Goal: Information Seeking & Learning: Learn about a topic

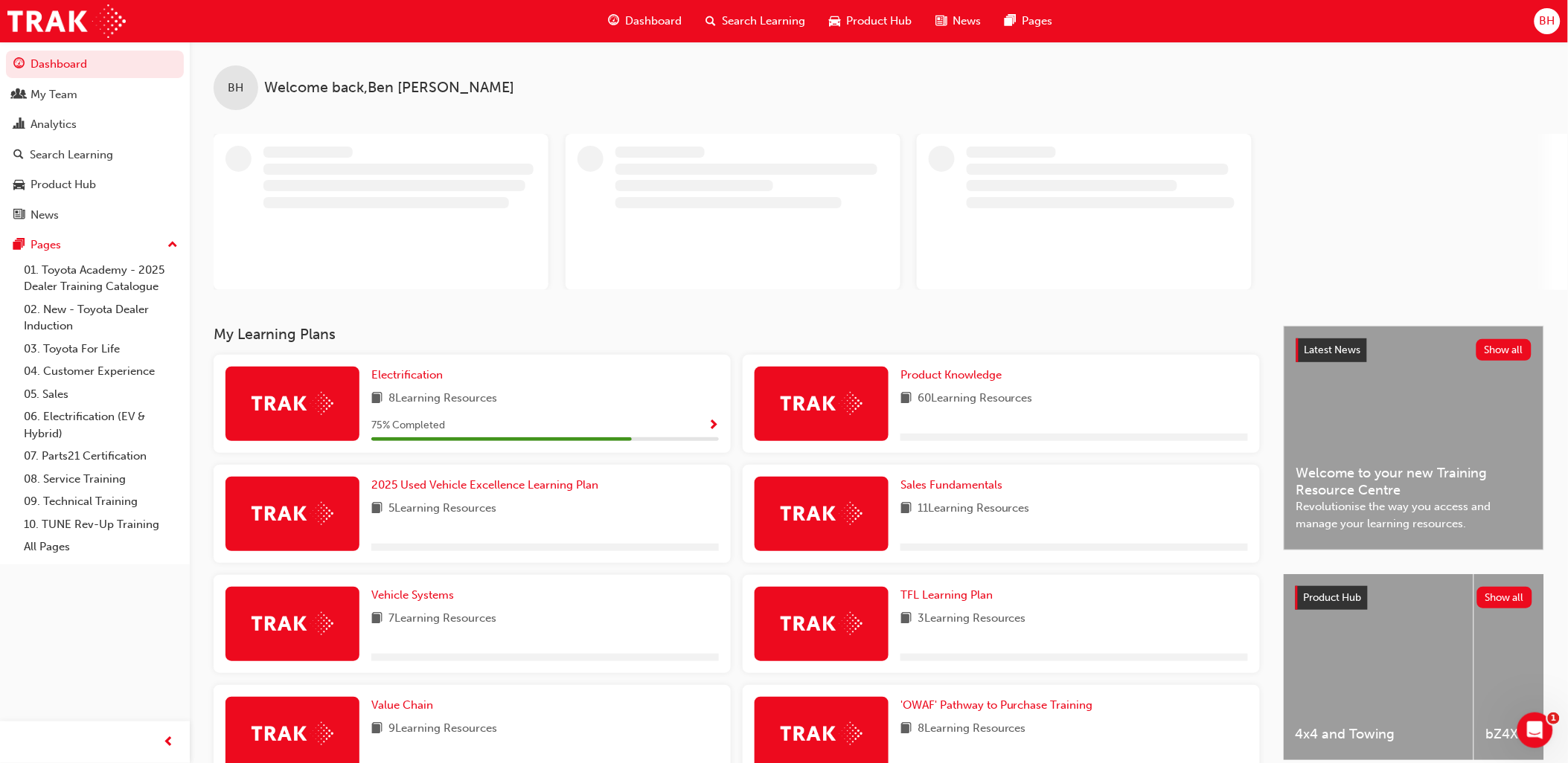
click at [740, 23] on span "Search Learning" at bounding box center [763, 21] width 84 height 17
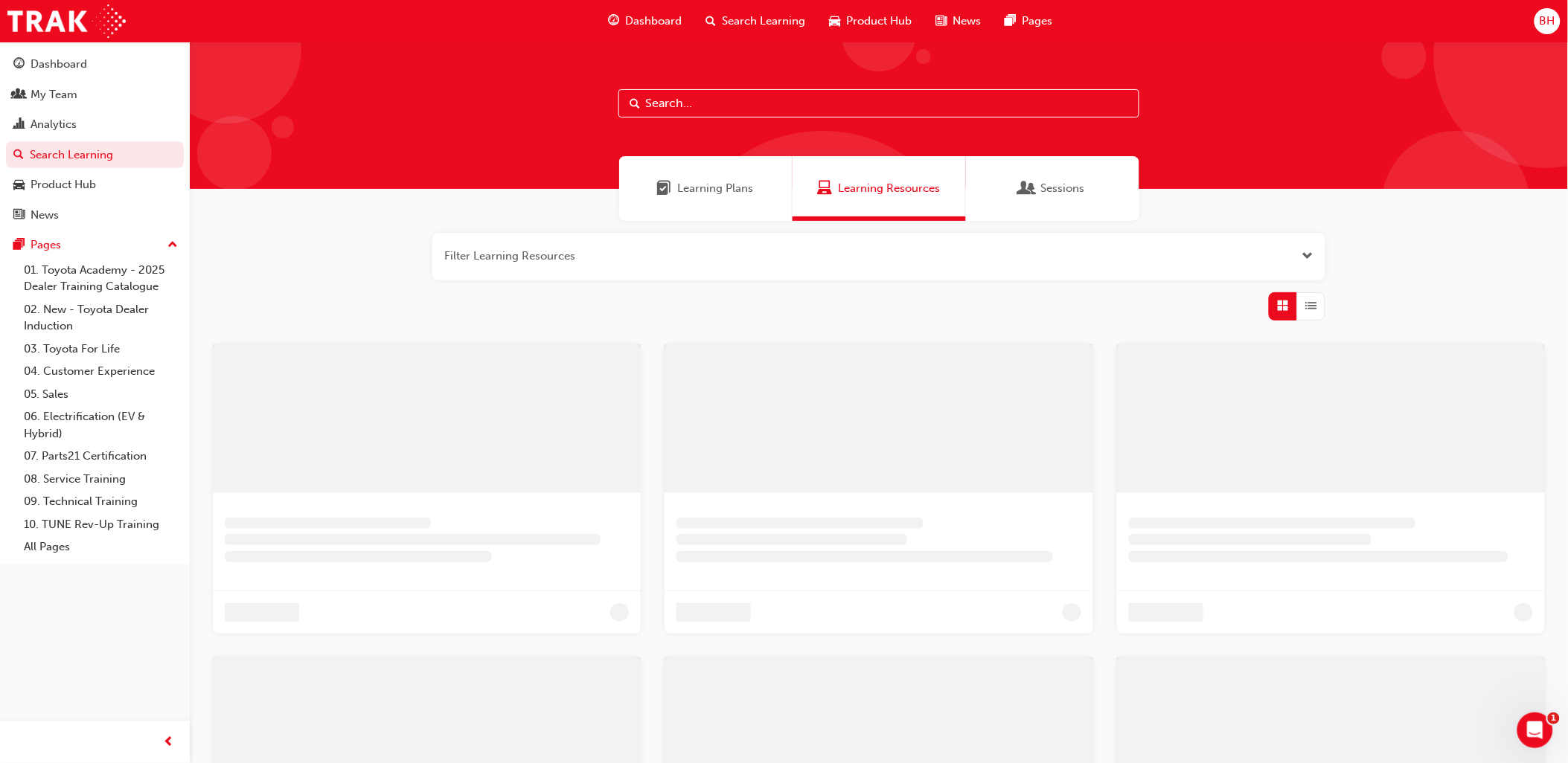
click at [701, 97] on input "text" at bounding box center [879, 103] width 521 height 28
type input "Rav4"
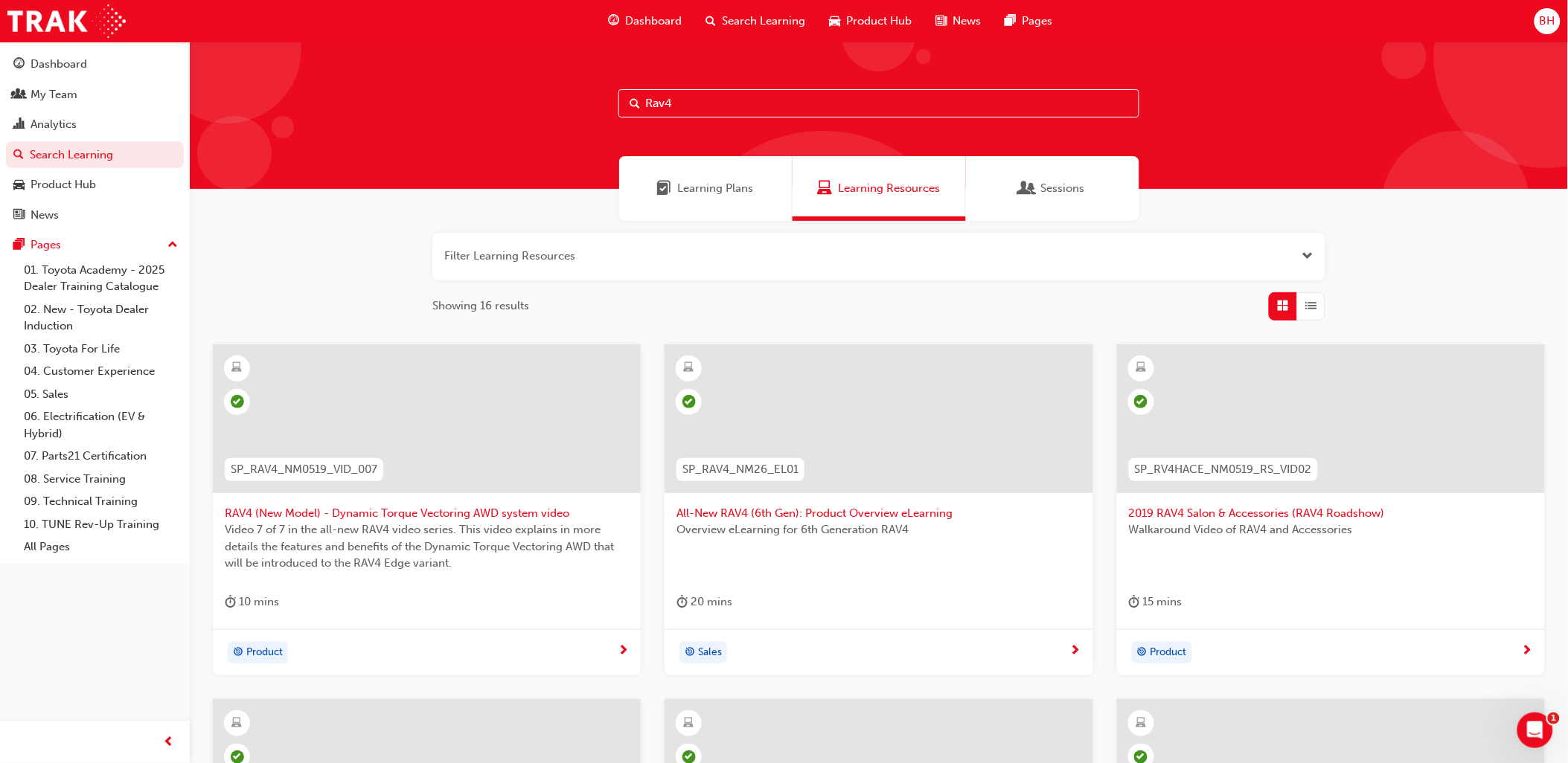
click at [821, 517] on span "All-New RAV4 (6th Gen): Product Overview eLearning" at bounding box center [878, 514] width 404 height 17
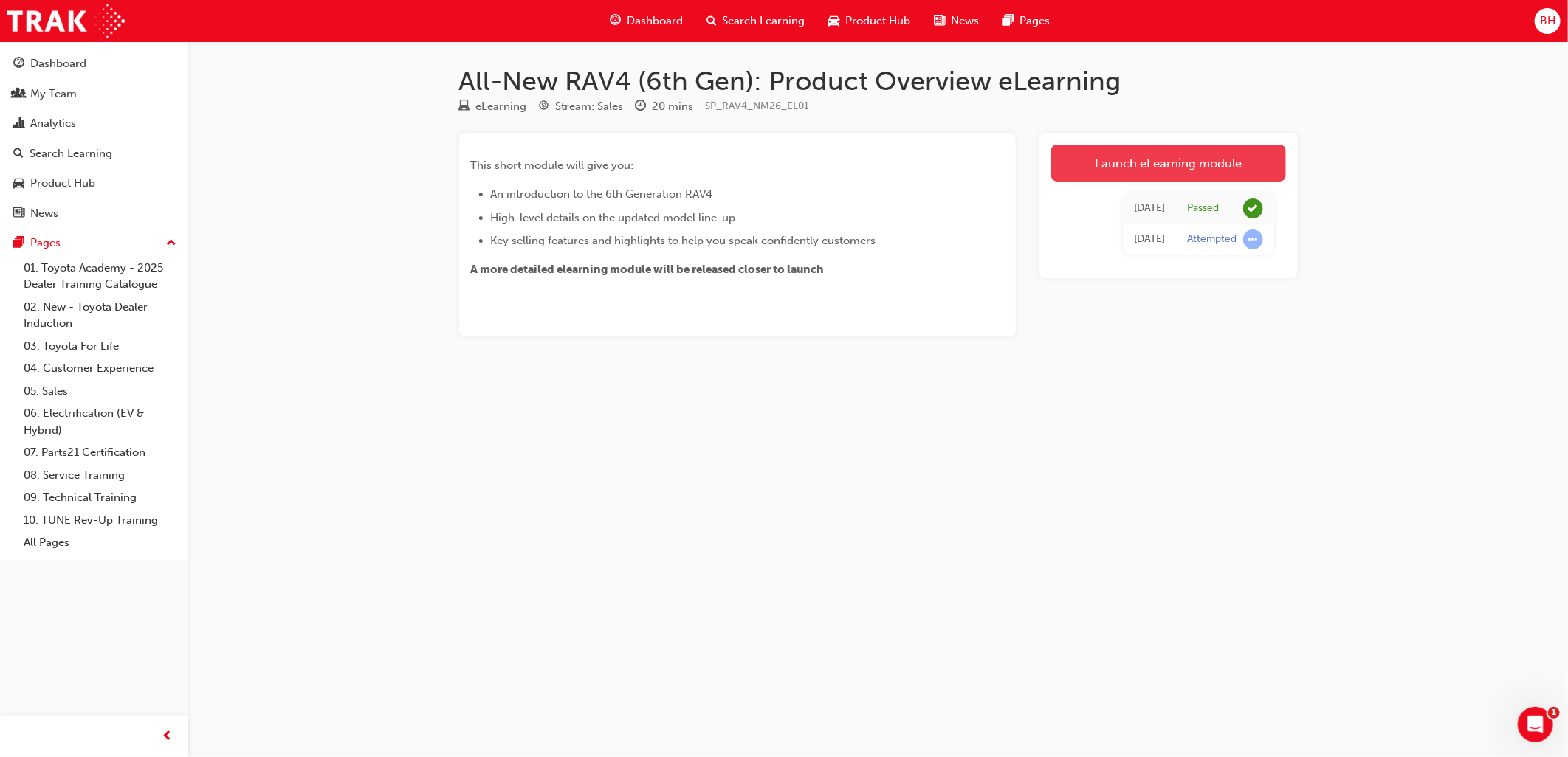
click at [1161, 170] on link "Launch eLearning module" at bounding box center [1168, 164] width 235 height 37
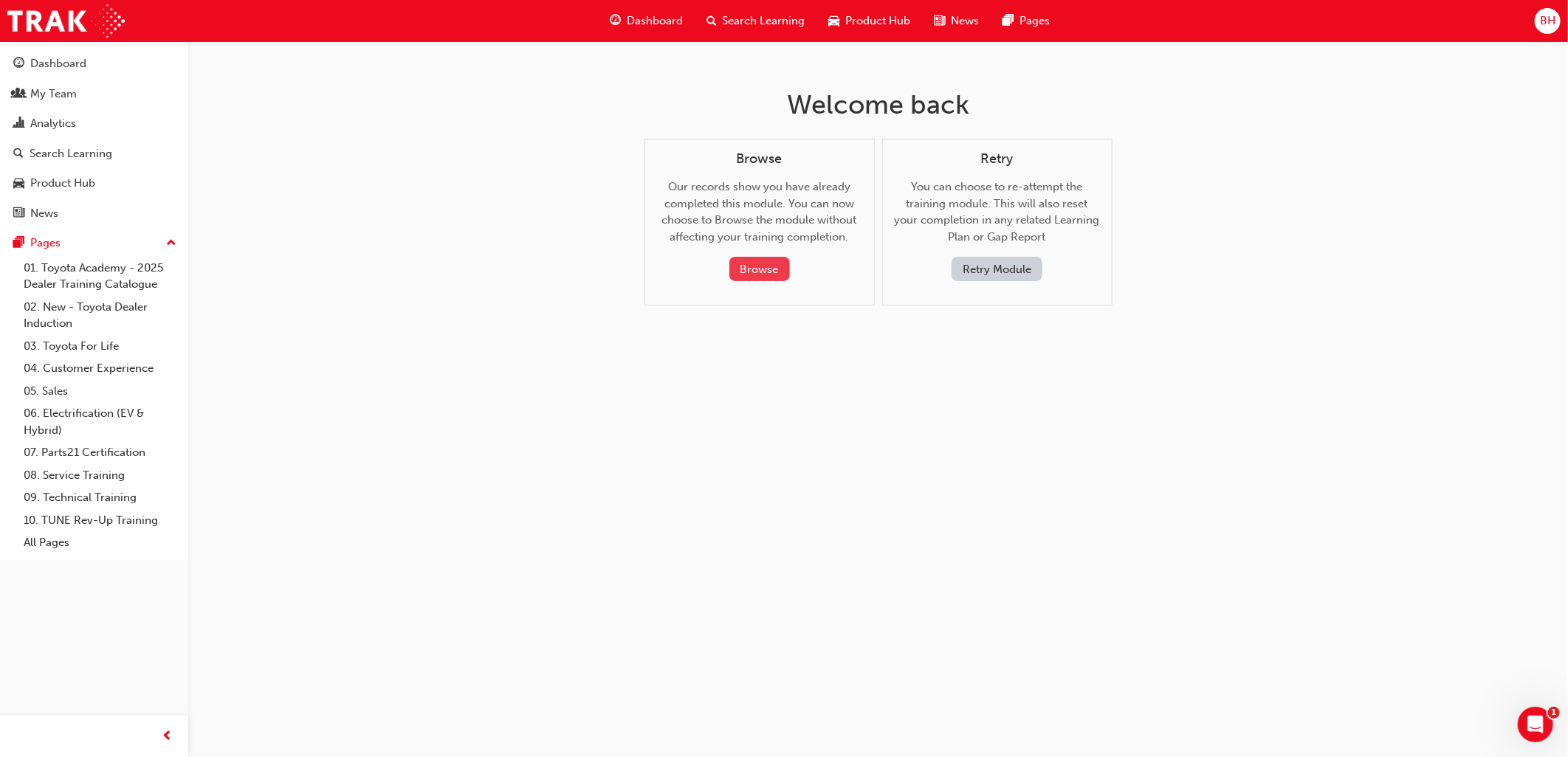
click at [757, 264] on button "Browse" at bounding box center [760, 268] width 61 height 24
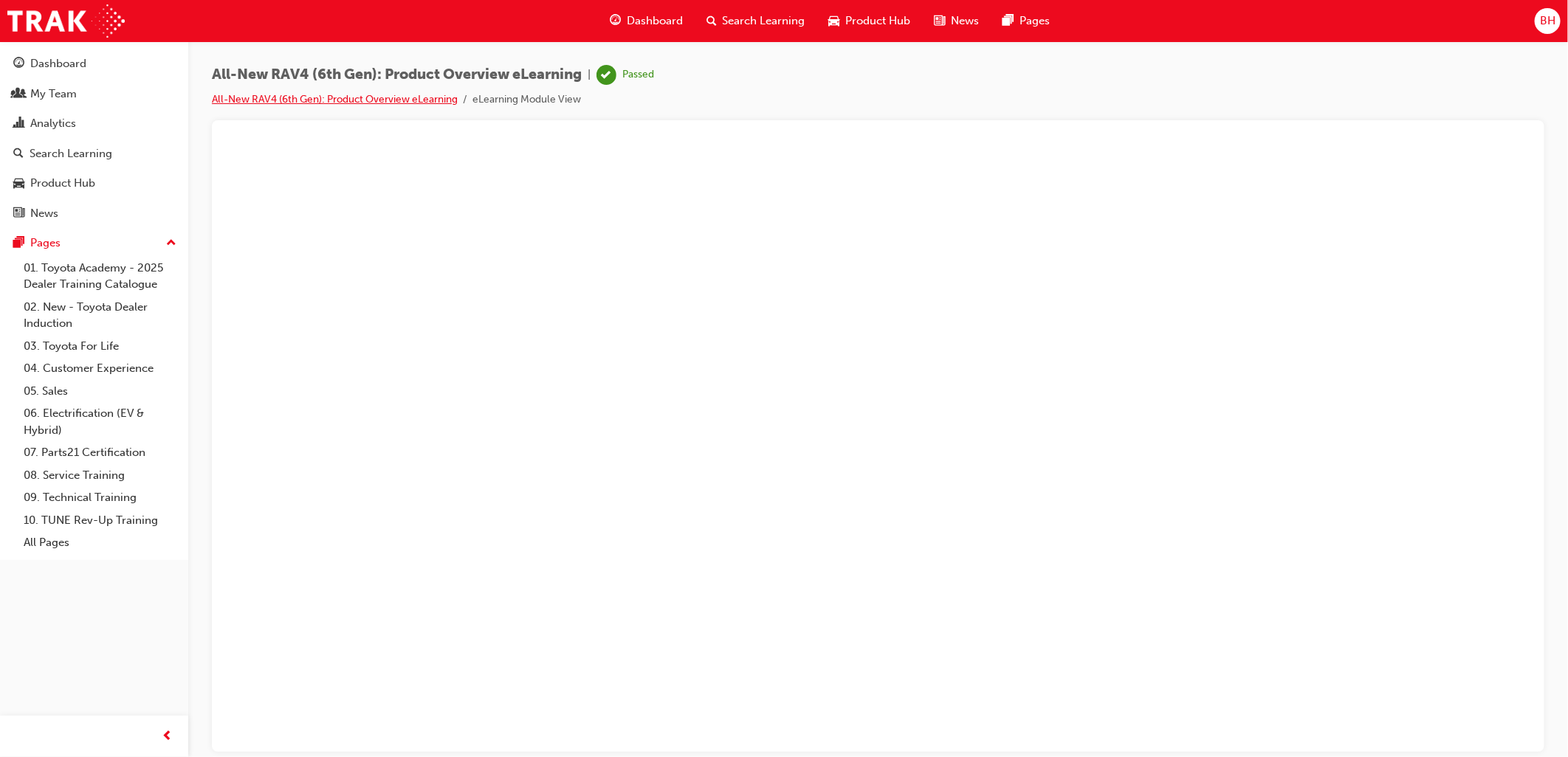
click at [261, 99] on link "All-New RAV4 (6th Gen): Product Overview eLearning" at bounding box center [334, 99] width 246 height 12
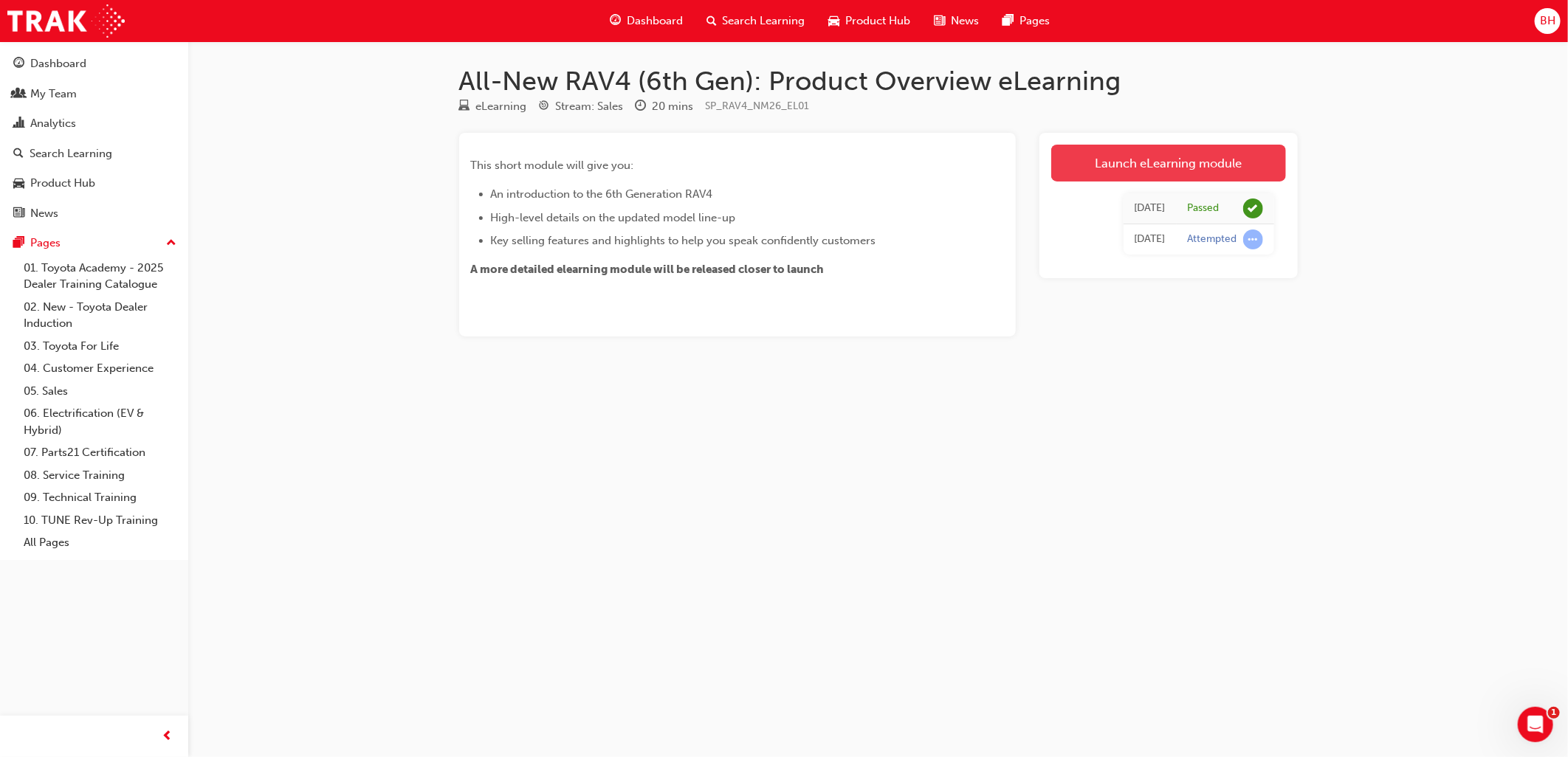
click at [1168, 164] on link "Launch eLearning module" at bounding box center [1168, 164] width 235 height 37
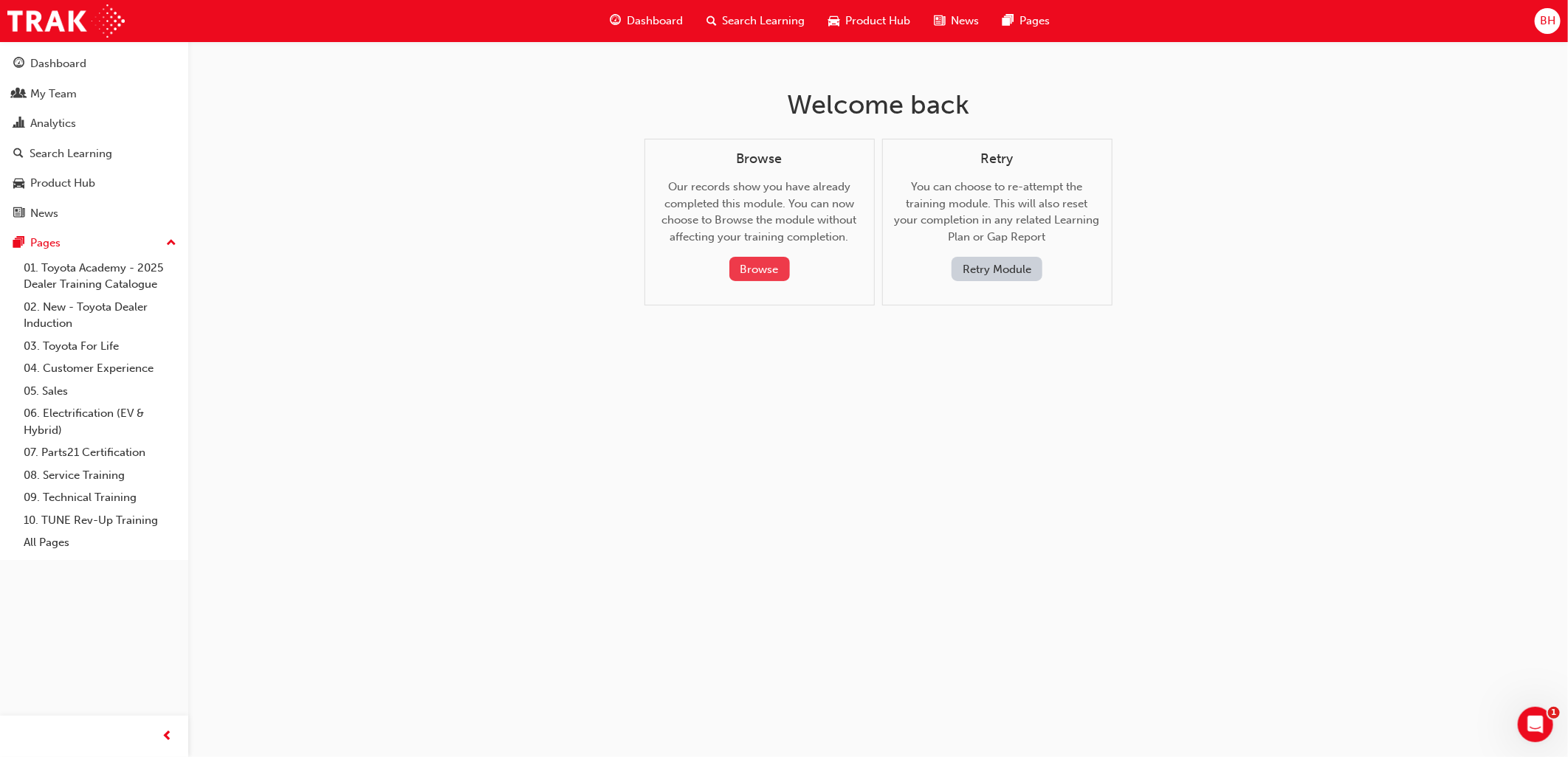
click at [754, 267] on button "Browse" at bounding box center [760, 268] width 61 height 24
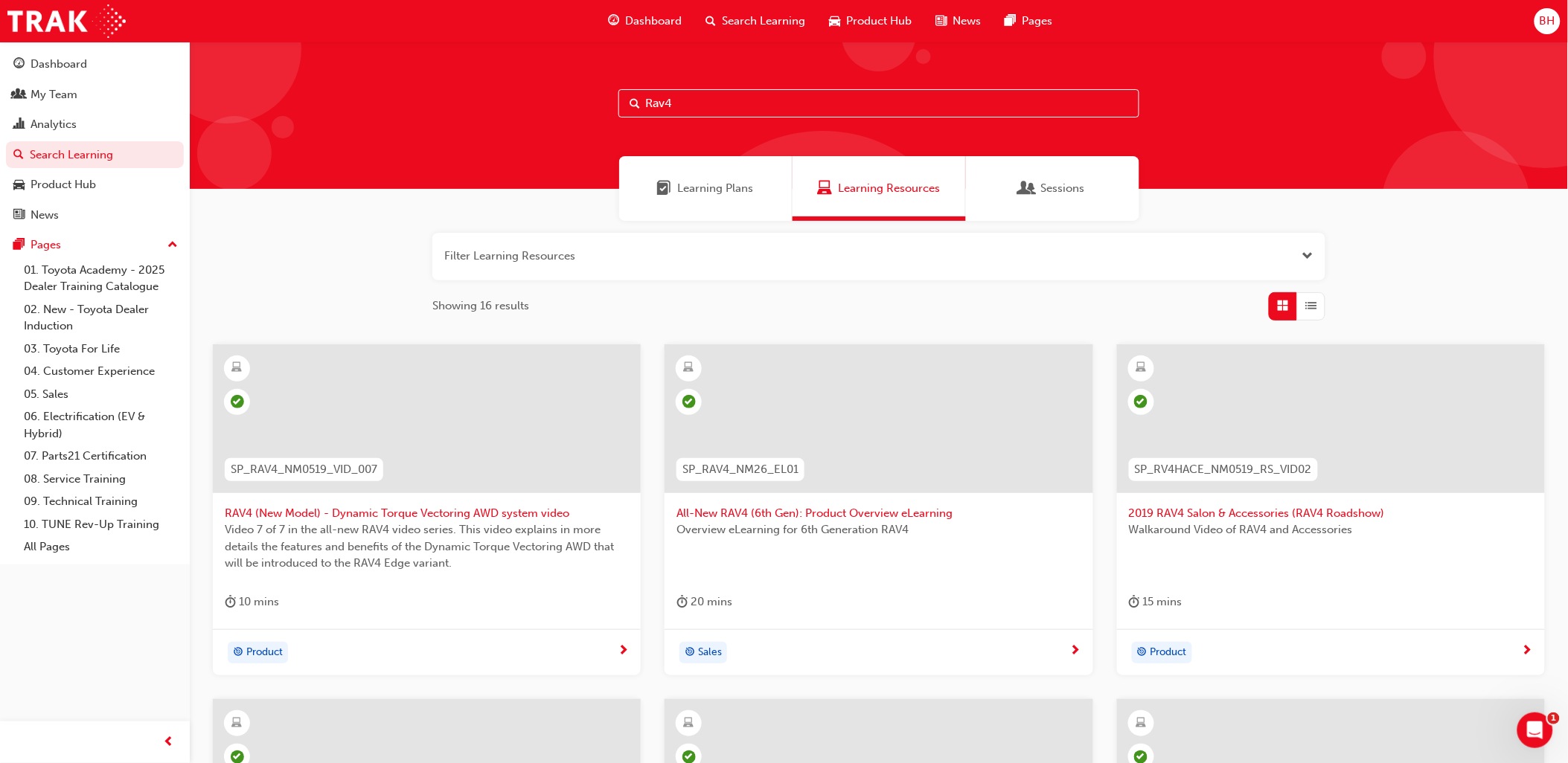
click at [337, 496] on div at bounding box center [426, 431] width 404 height 149
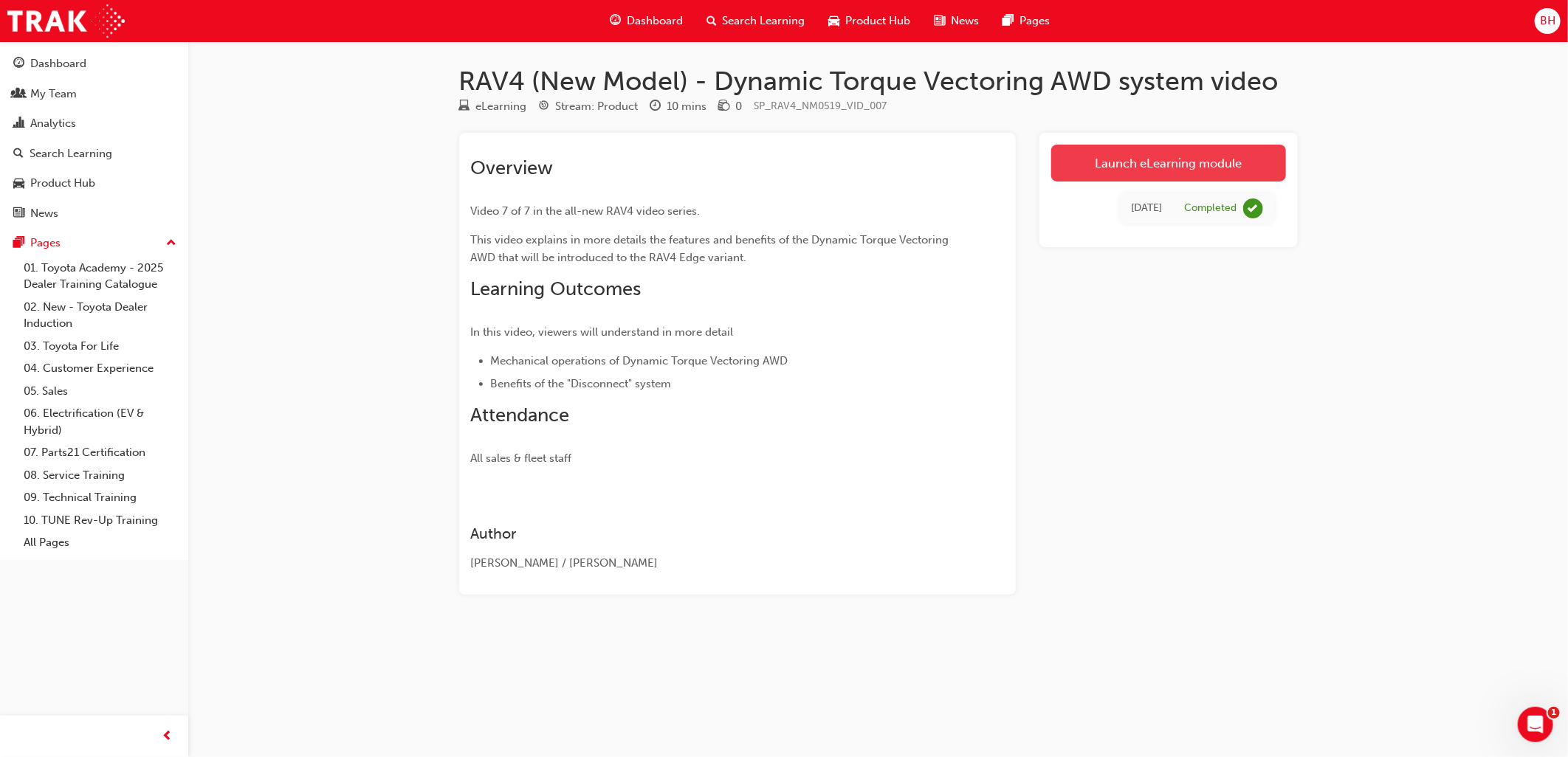
click at [1134, 173] on link "Launch eLearning module" at bounding box center [1168, 164] width 235 height 37
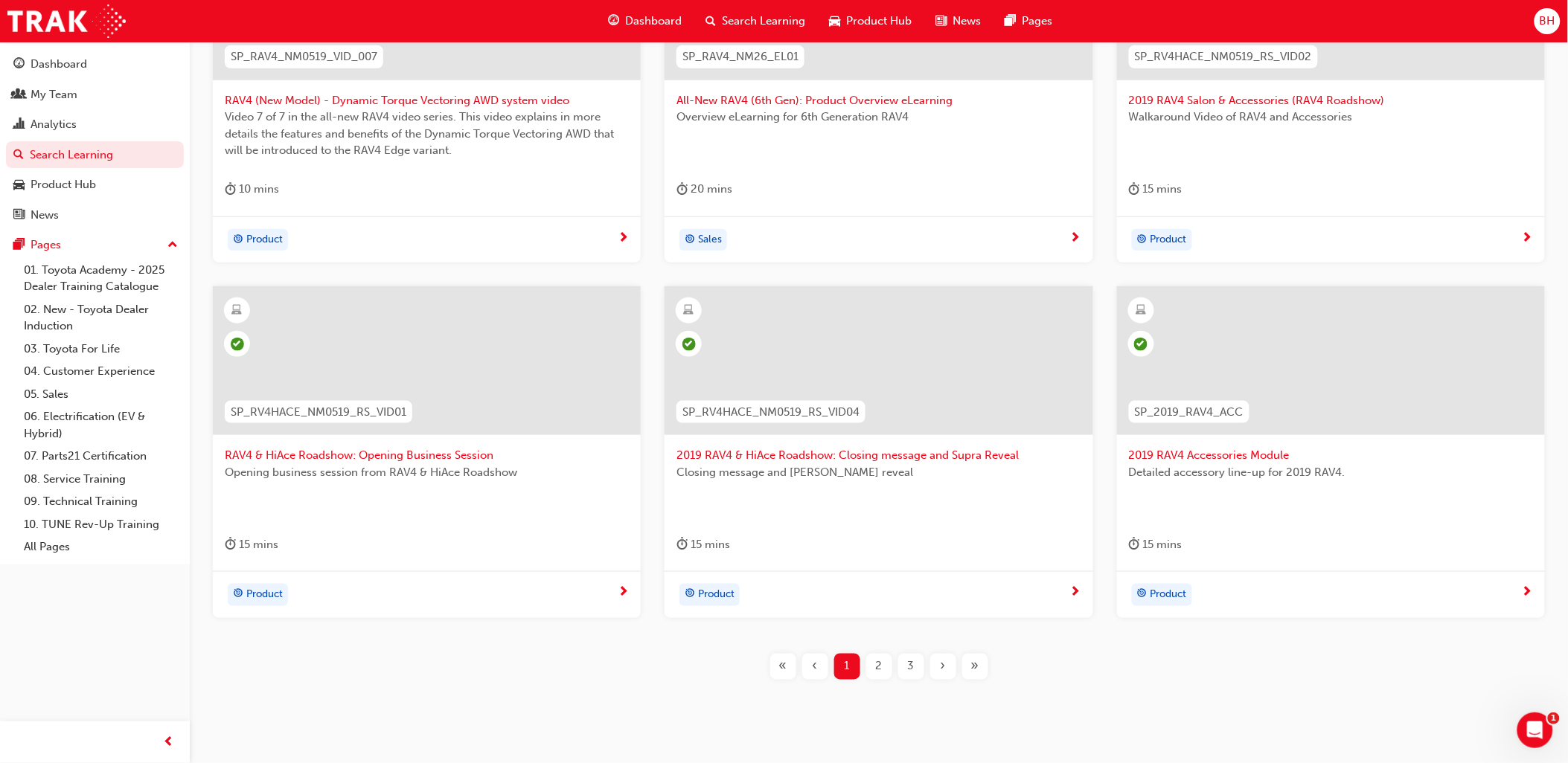
scroll to position [450, 0]
